Goal: Find contact information: Find contact information

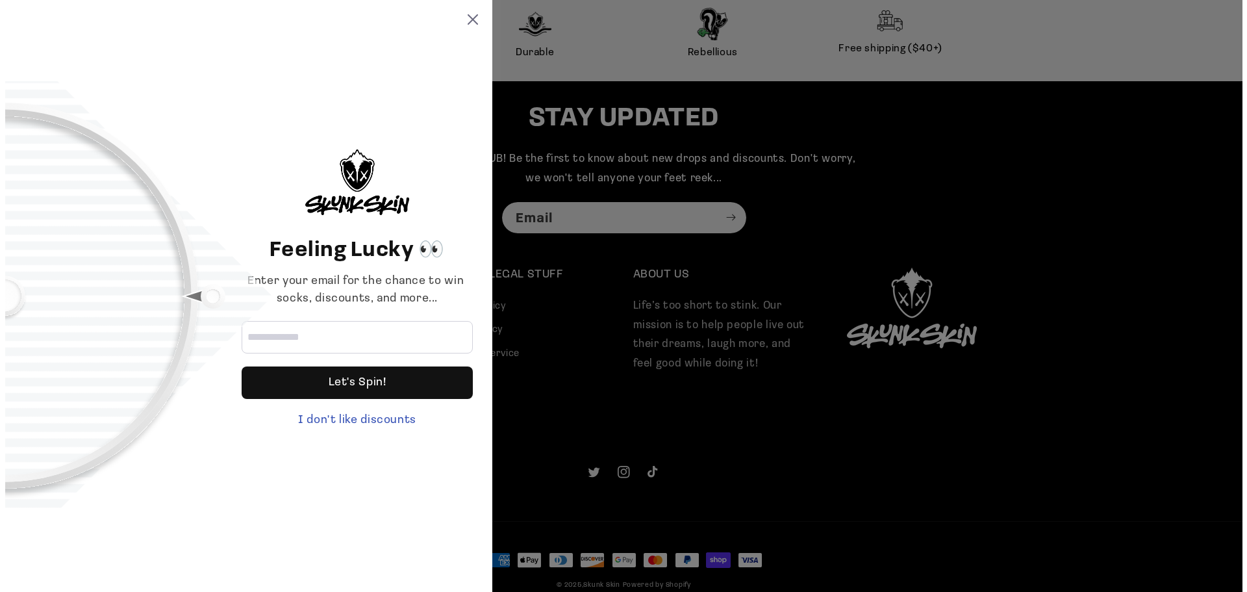
scroll to position [3367, 0]
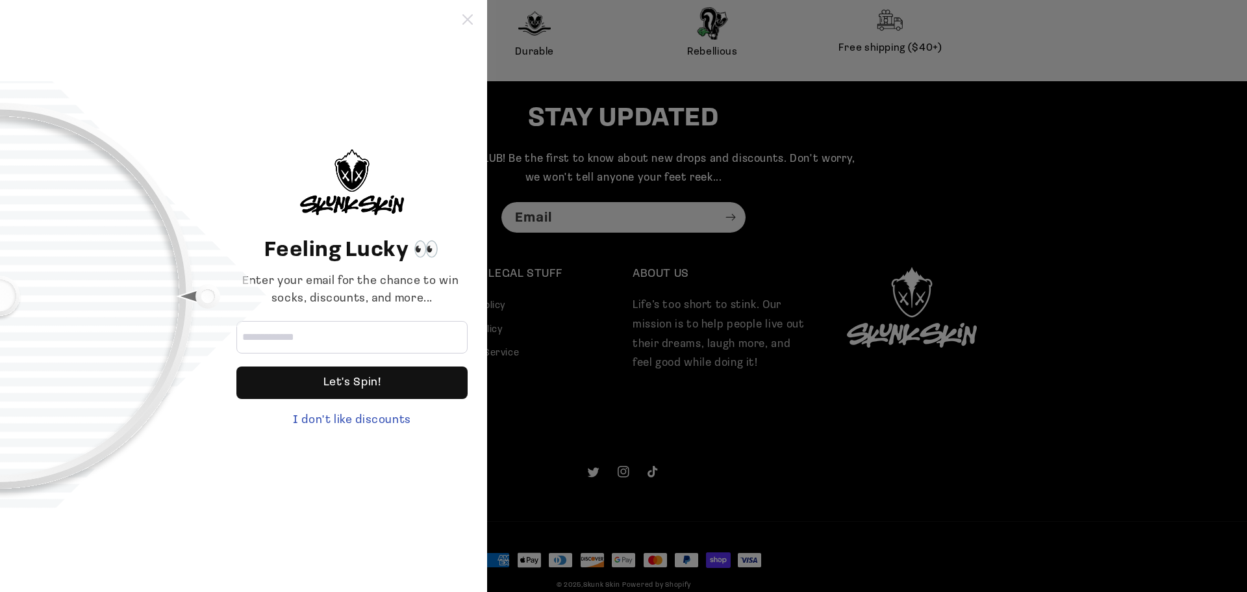
click at [466, 17] on icon at bounding box center [467, 19] width 10 height 10
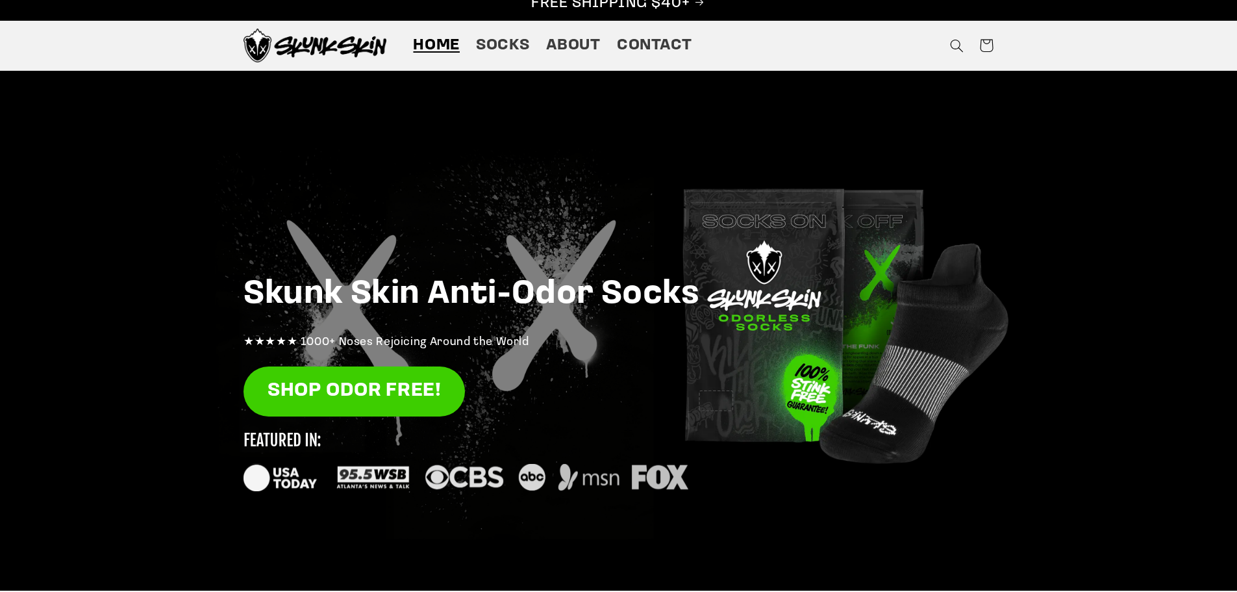
scroll to position [0, 0]
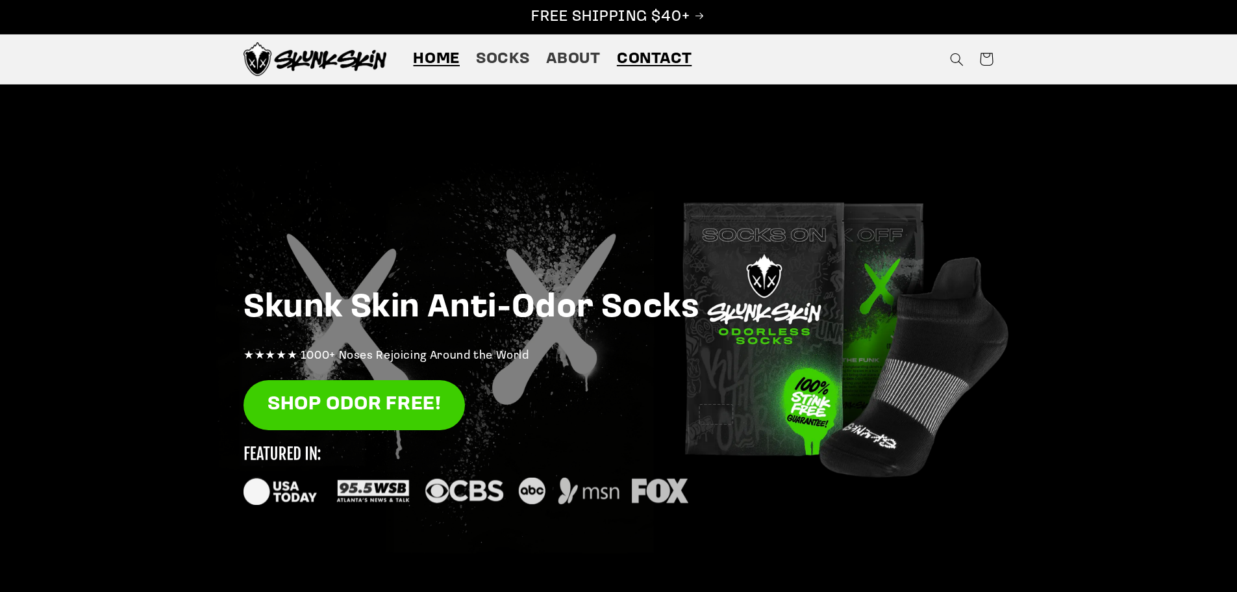
click at [651, 59] on span "Contact" at bounding box center [654, 59] width 75 height 20
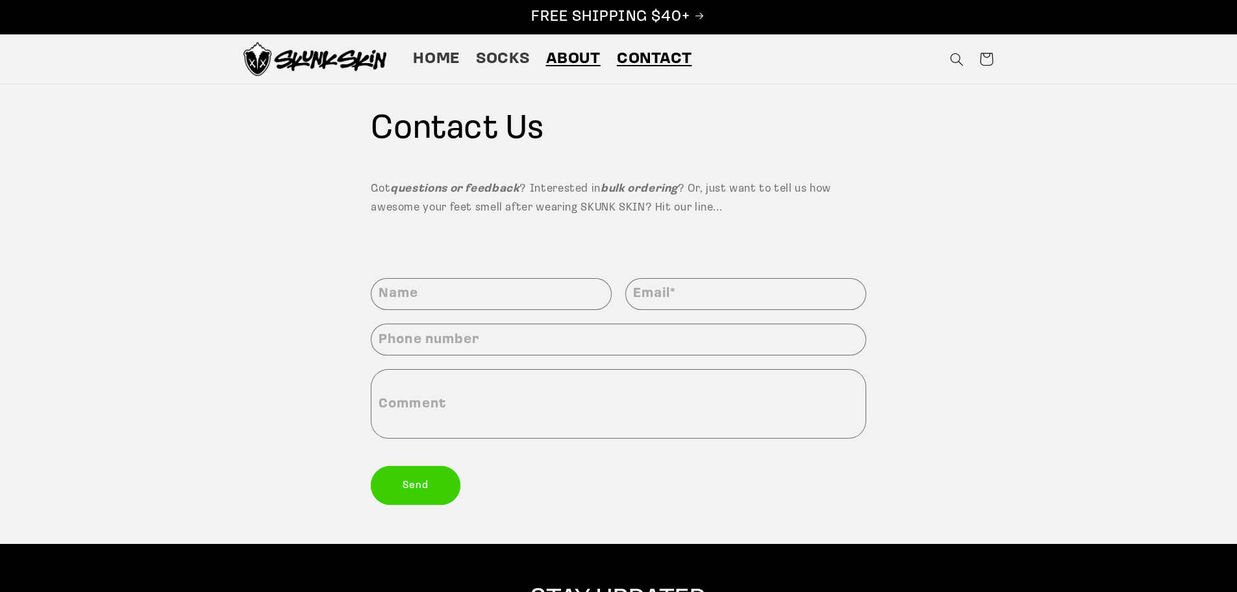
click at [591, 51] on span "About" at bounding box center [573, 59] width 55 height 20
